Goal: Find specific page/section: Find specific page/section

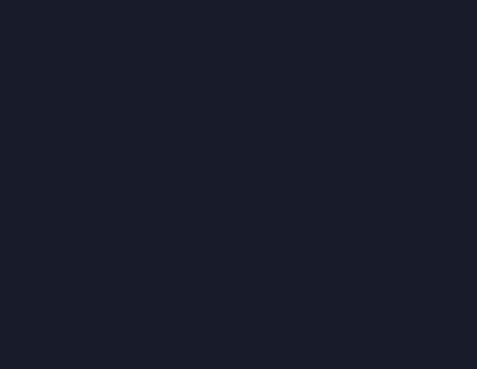
click at [252, 147] on div at bounding box center [238, 184] width 477 height 369
